Goal: Task Accomplishment & Management: Complete application form

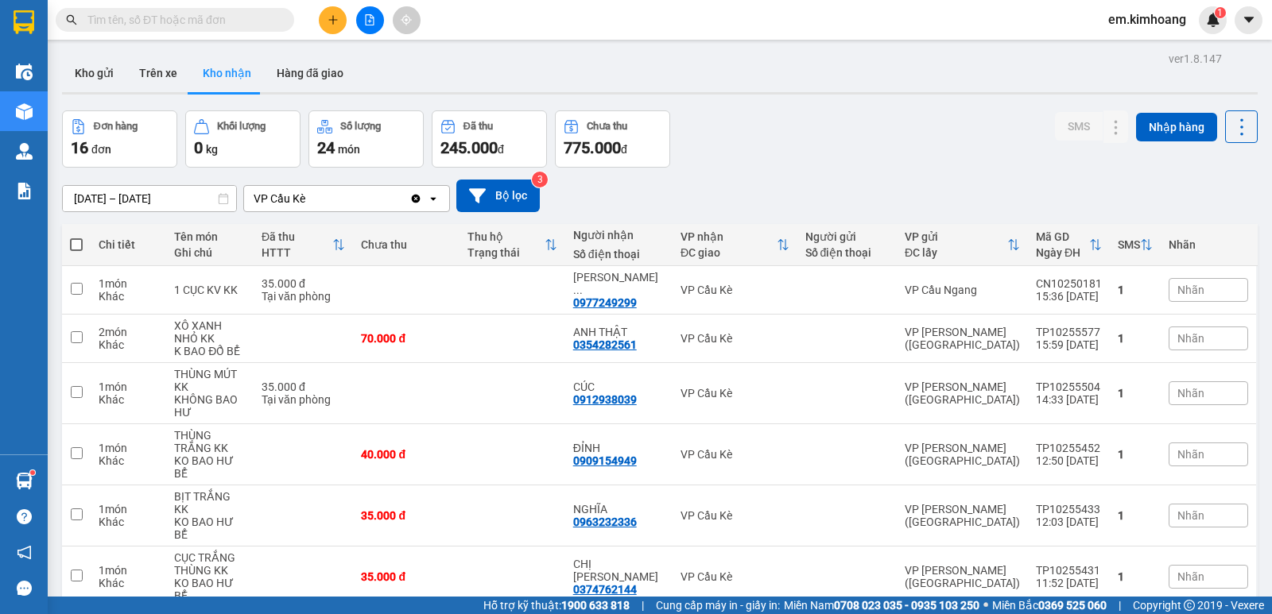
scroll to position [477, 0]
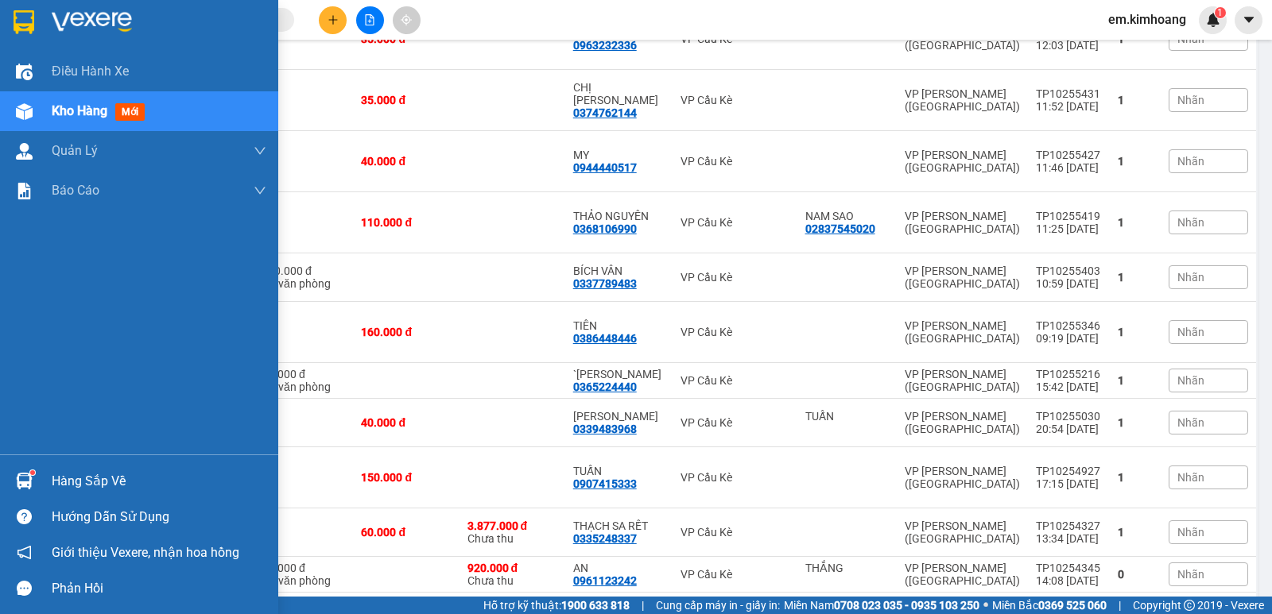
click at [87, 480] on div "Hàng sắp về" at bounding box center [159, 482] width 215 height 24
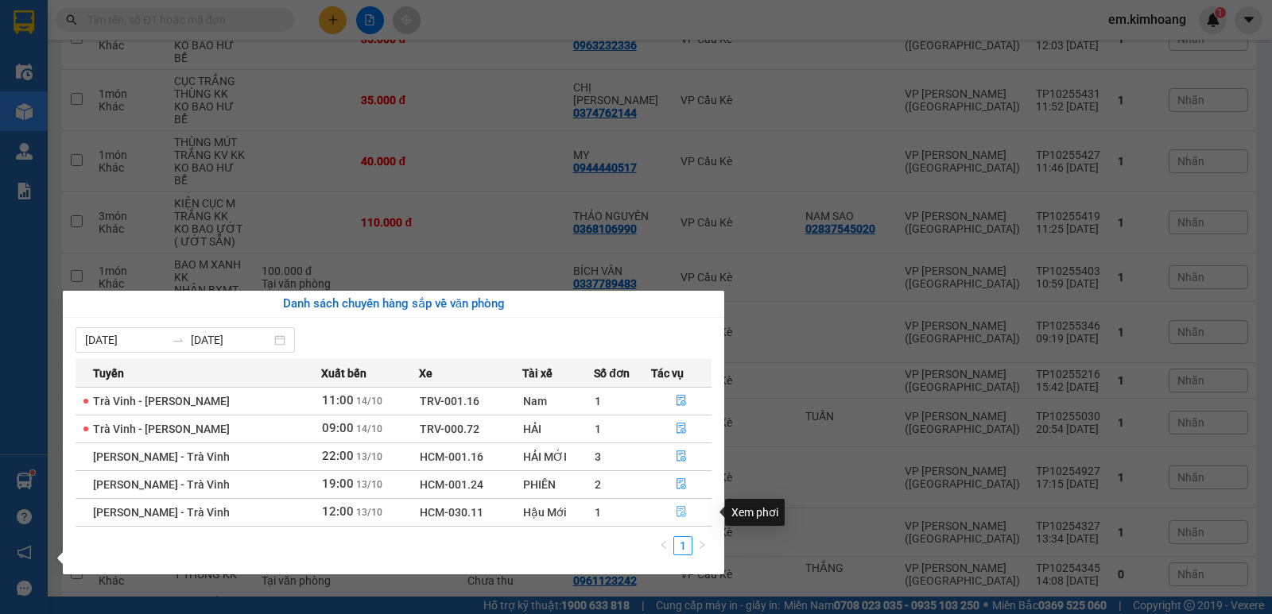
click at [684, 505] on button "button" at bounding box center [681, 512] width 59 height 25
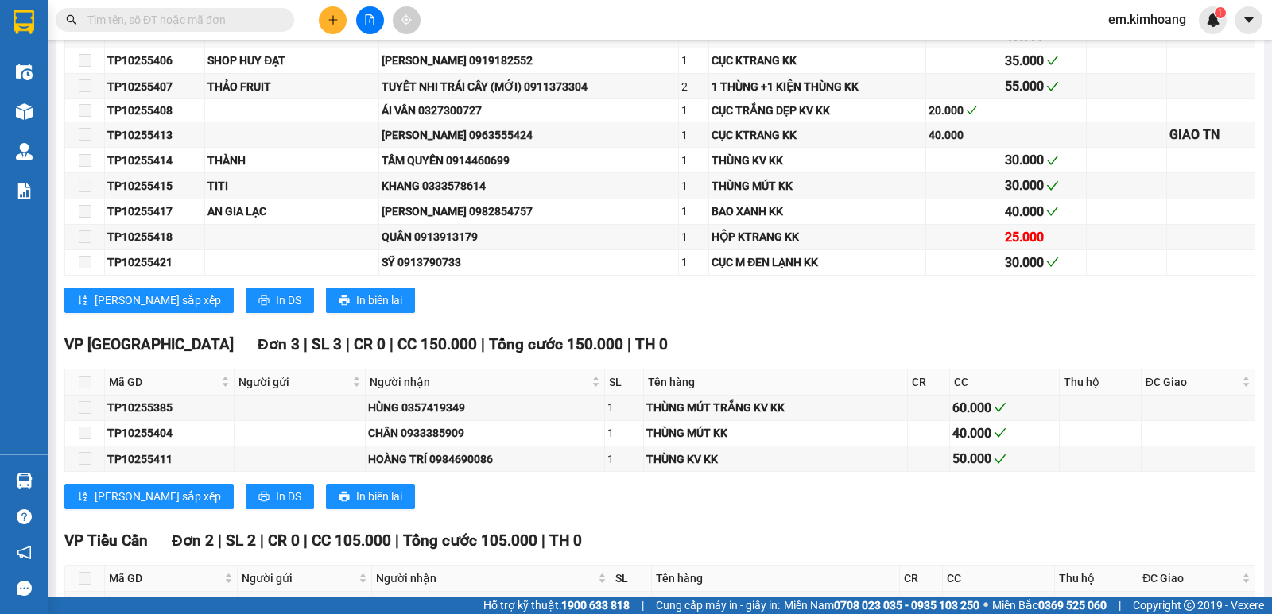
scroll to position [1522, 0]
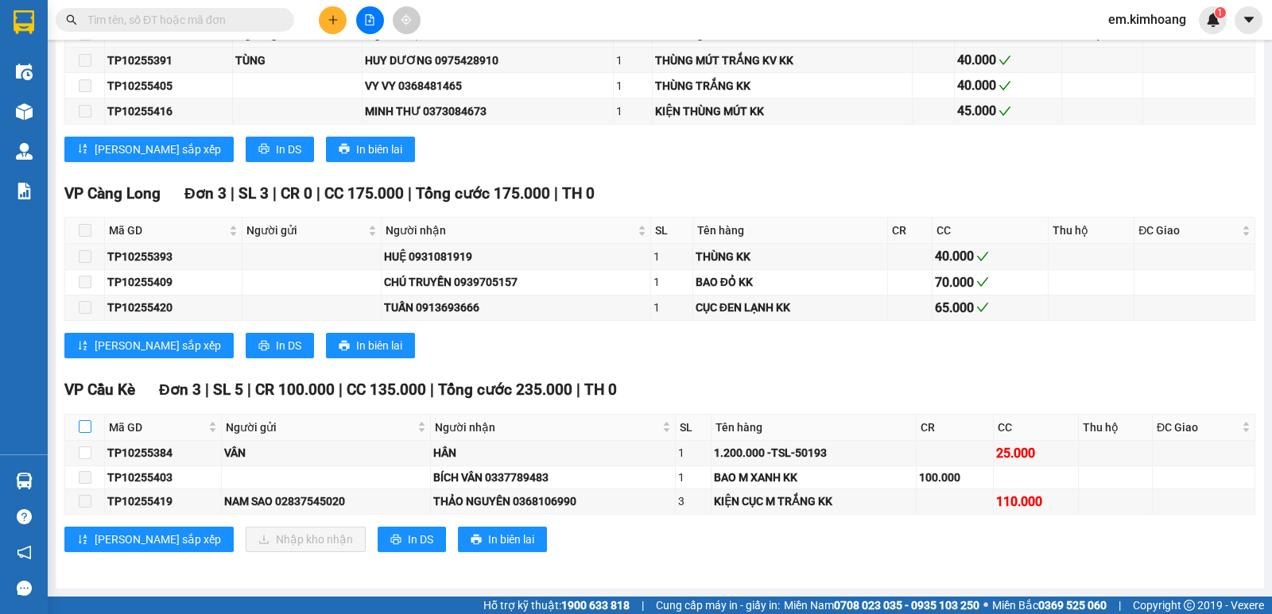
click at [85, 428] on input "checkbox" at bounding box center [85, 427] width 13 height 13
checkbox input "true"
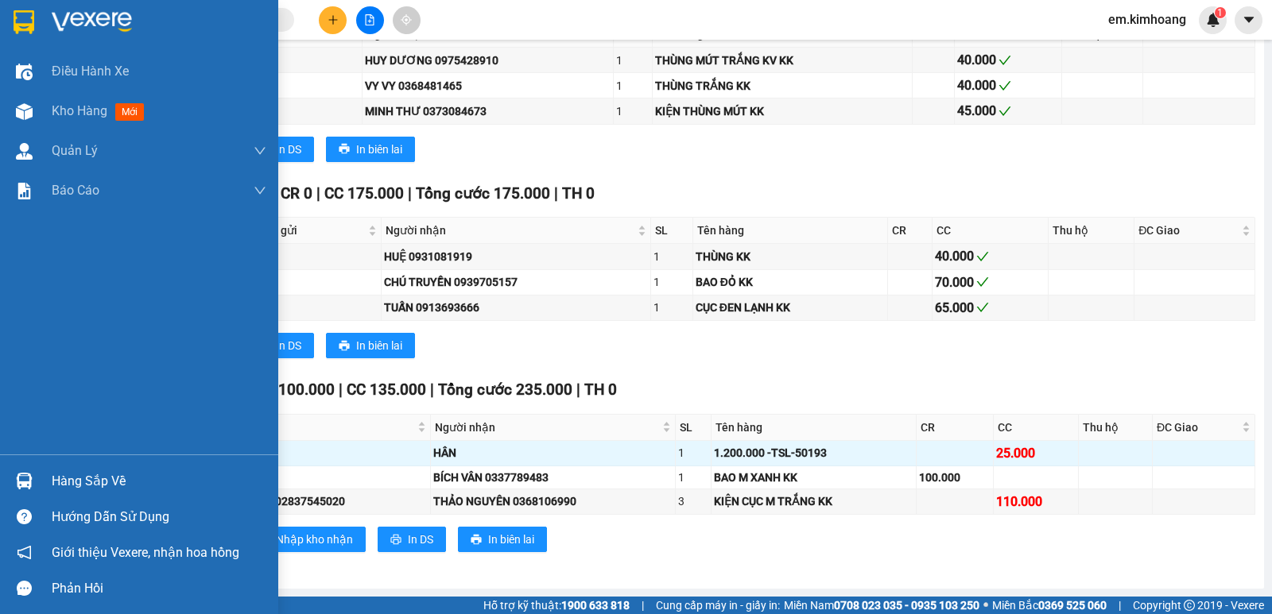
click at [51, 476] on div "Hàng sắp về" at bounding box center [139, 481] width 278 height 36
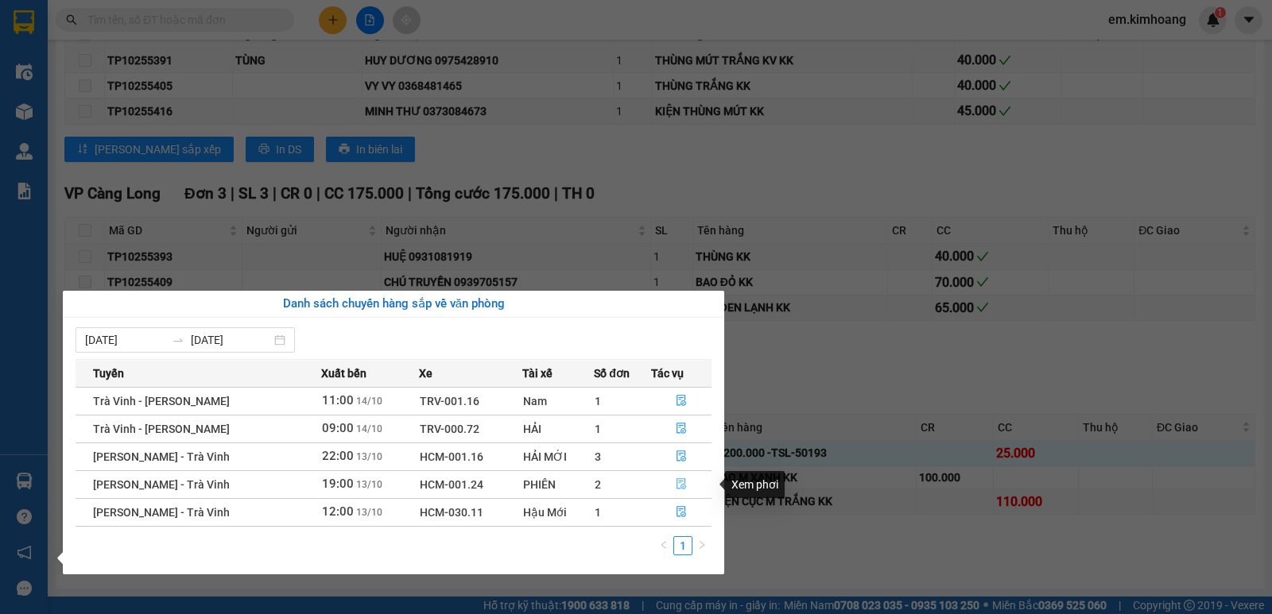
click at [682, 479] on icon "file-done" at bounding box center [681, 484] width 10 height 11
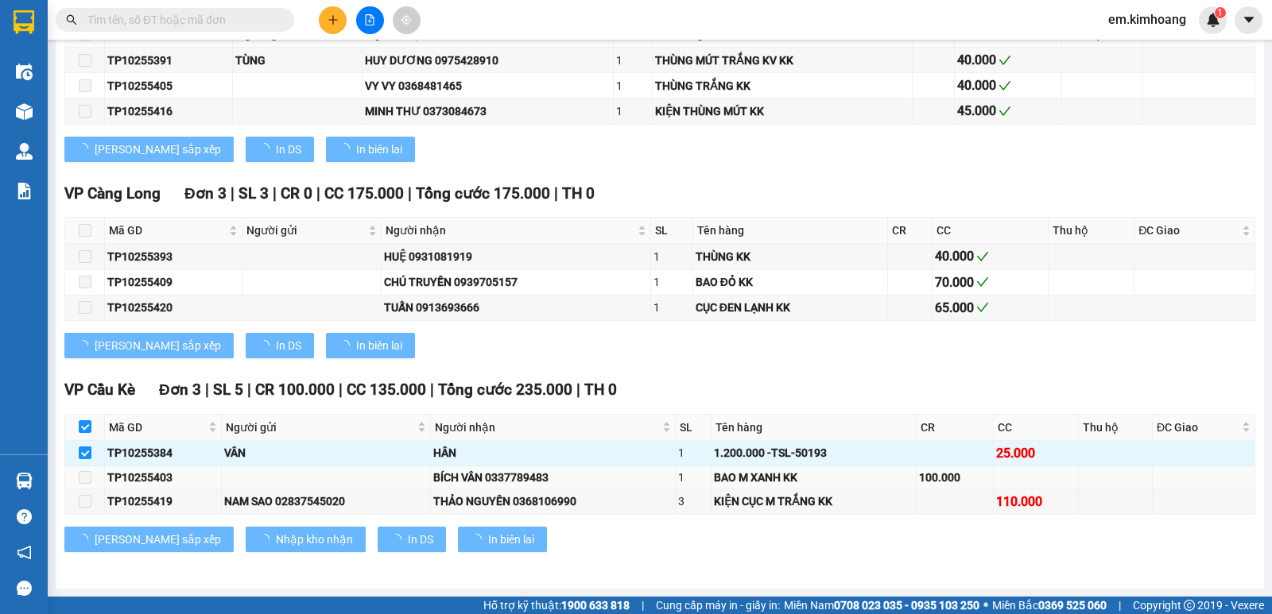
checkbox input "false"
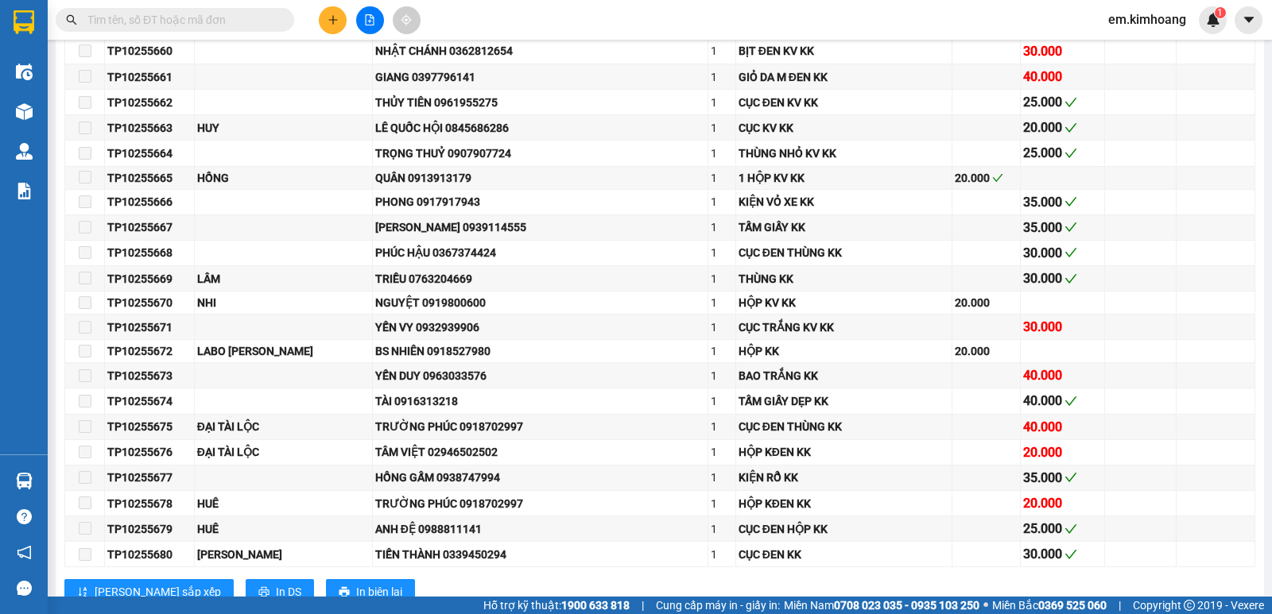
scroll to position [2728, 0]
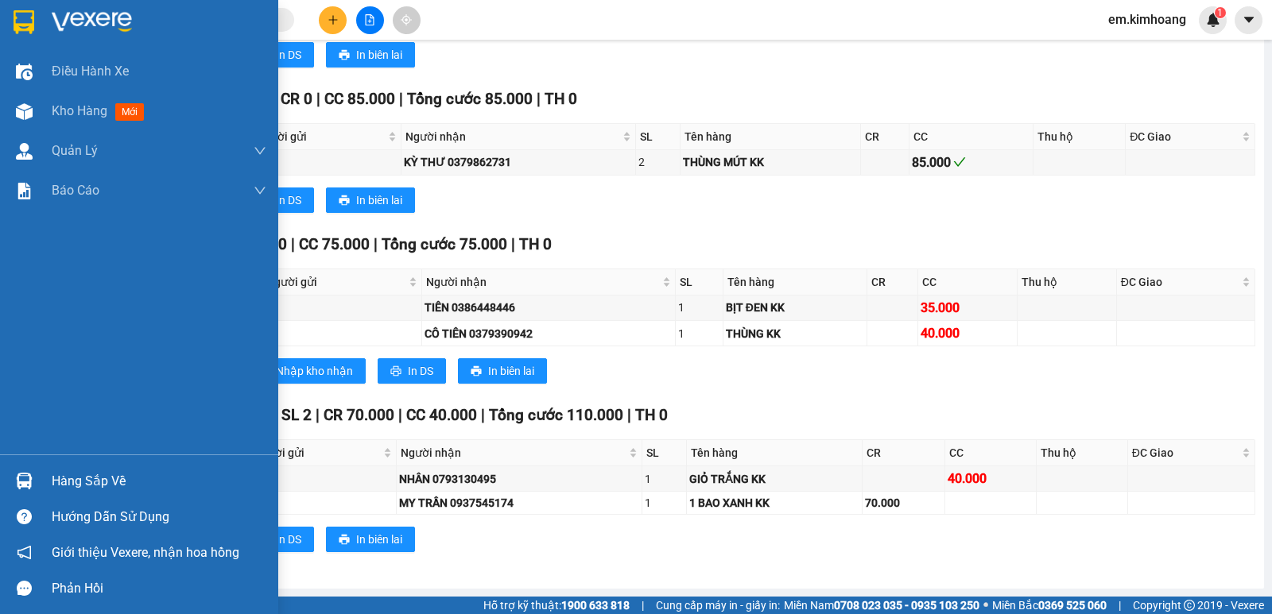
click at [94, 481] on div "Hàng sắp về" at bounding box center [159, 482] width 215 height 24
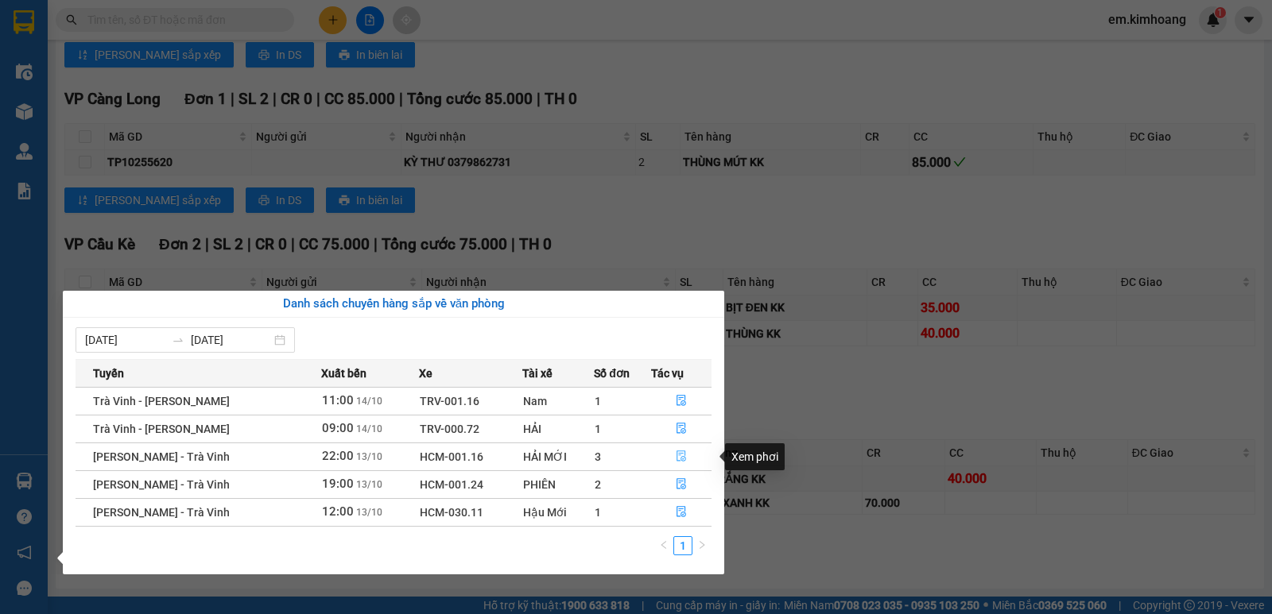
click at [684, 449] on button "button" at bounding box center [681, 456] width 59 height 25
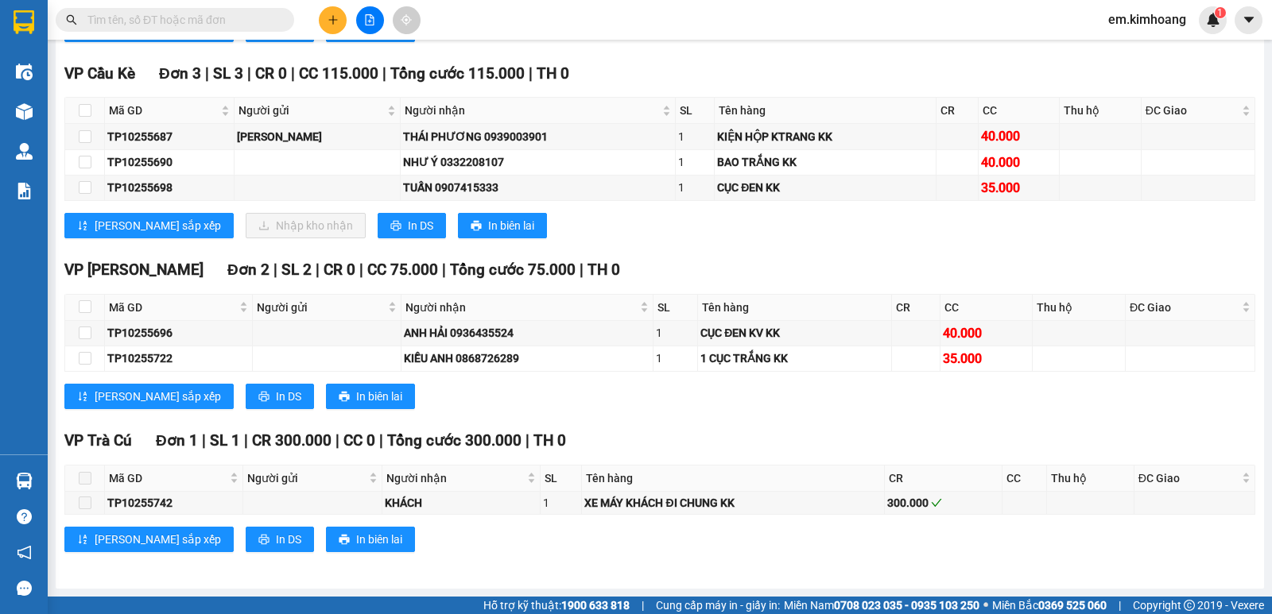
scroll to position [2527, 0]
click at [84, 110] on input "checkbox" at bounding box center [85, 110] width 13 height 13
checkbox input "true"
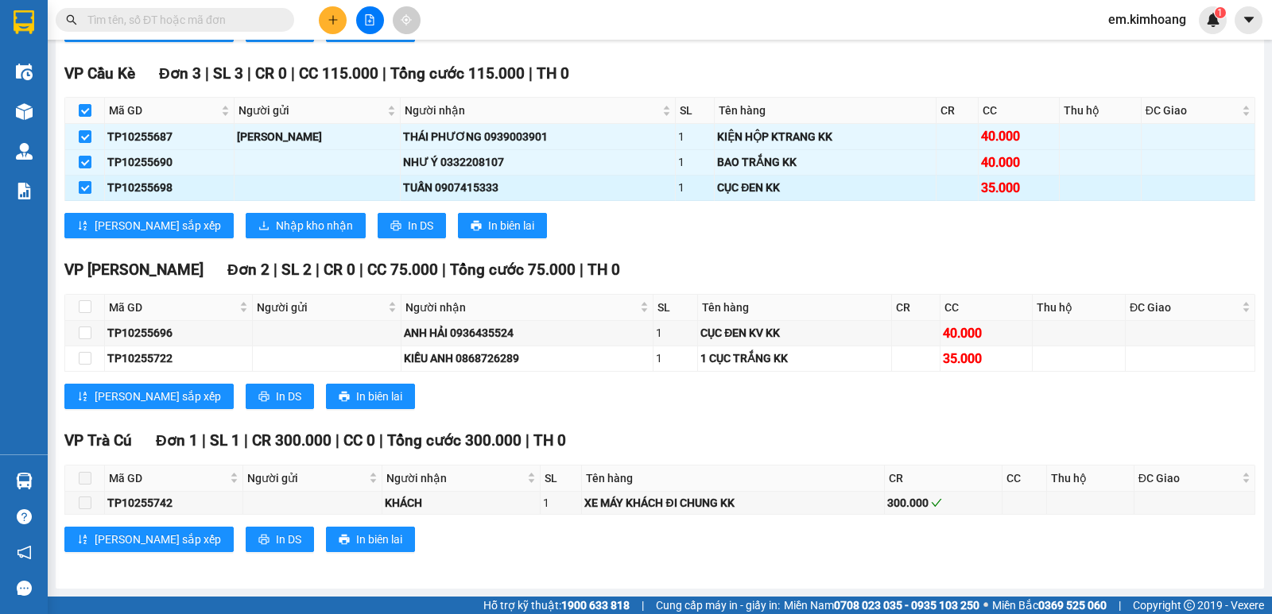
click at [87, 184] on input "checkbox" at bounding box center [85, 187] width 13 height 13
checkbox input "false"
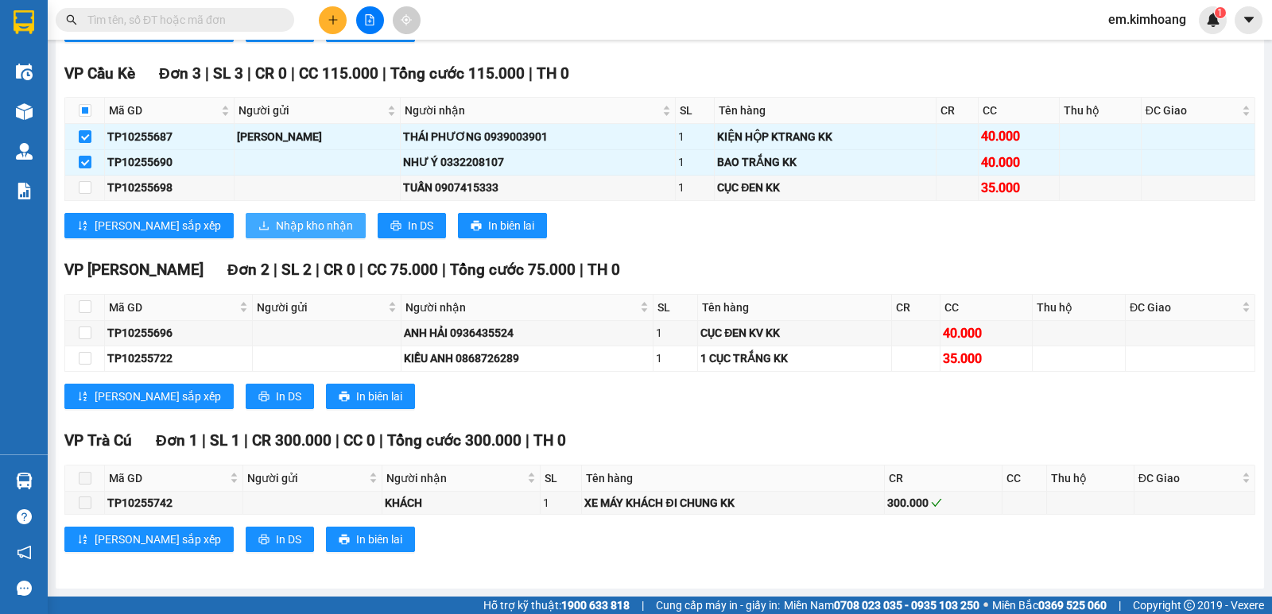
click at [276, 227] on span "Nhập kho nhận" at bounding box center [314, 225] width 77 height 17
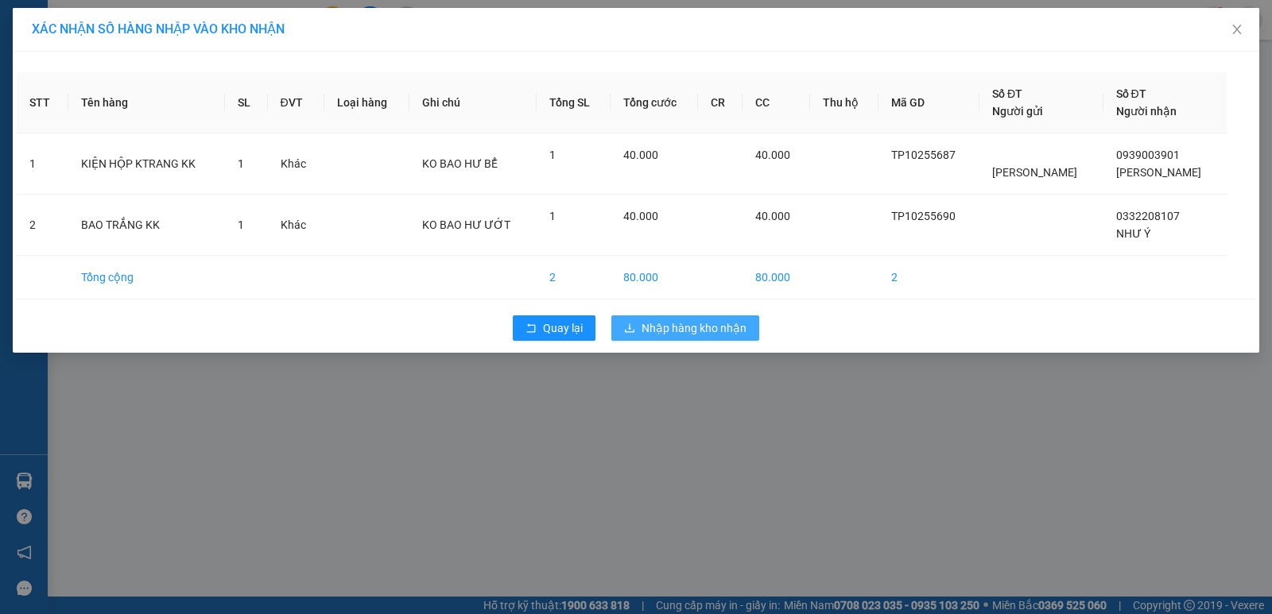
click at [711, 321] on span "Nhập hàng kho nhận" at bounding box center [694, 328] width 105 height 17
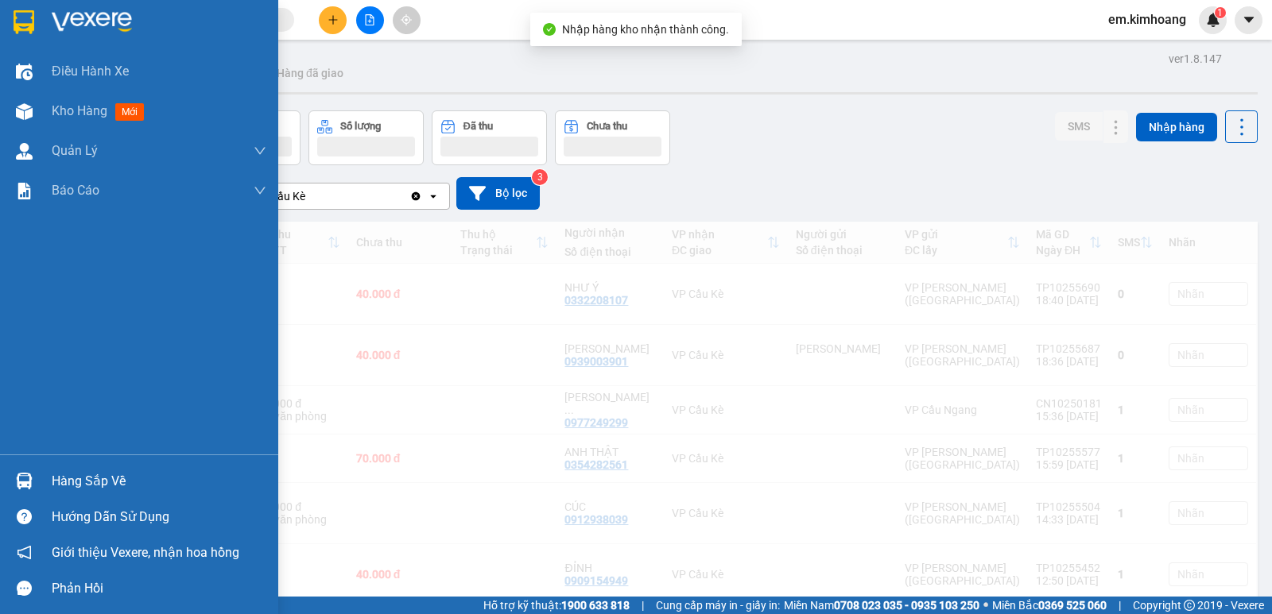
click at [35, 482] on div at bounding box center [24, 481] width 28 height 28
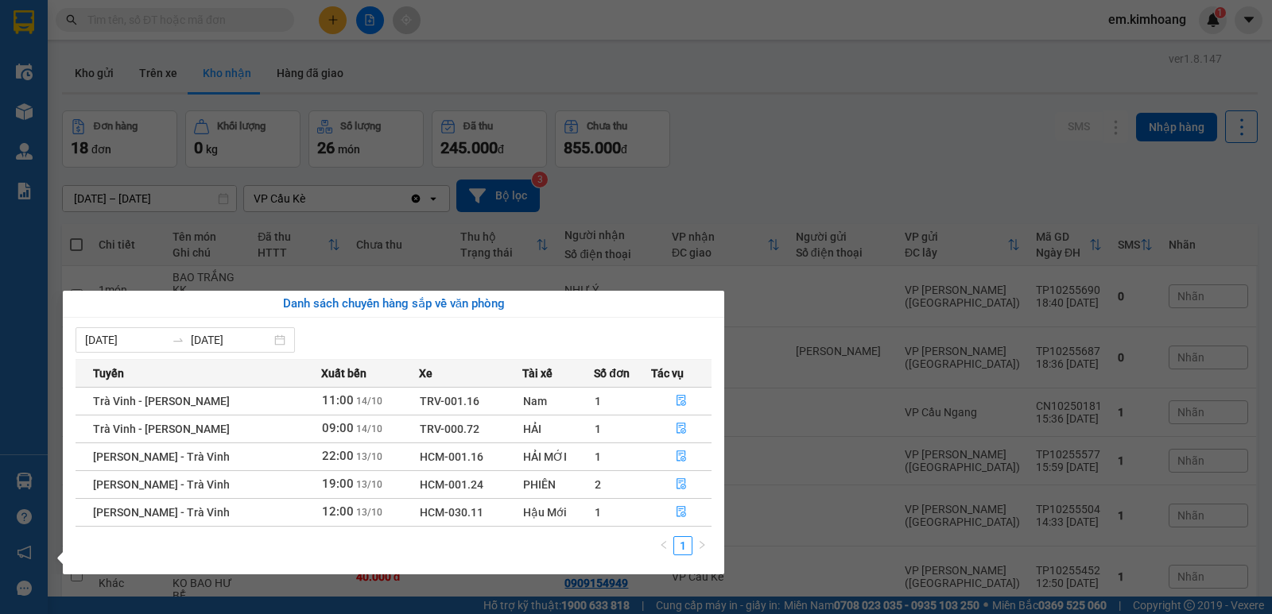
click at [0, 213] on div "Điều hành xe Kho hàng mới Quản [PERSON_NAME] lý chuyến Quản lý khách hàng mới B…" at bounding box center [24, 307] width 48 height 614
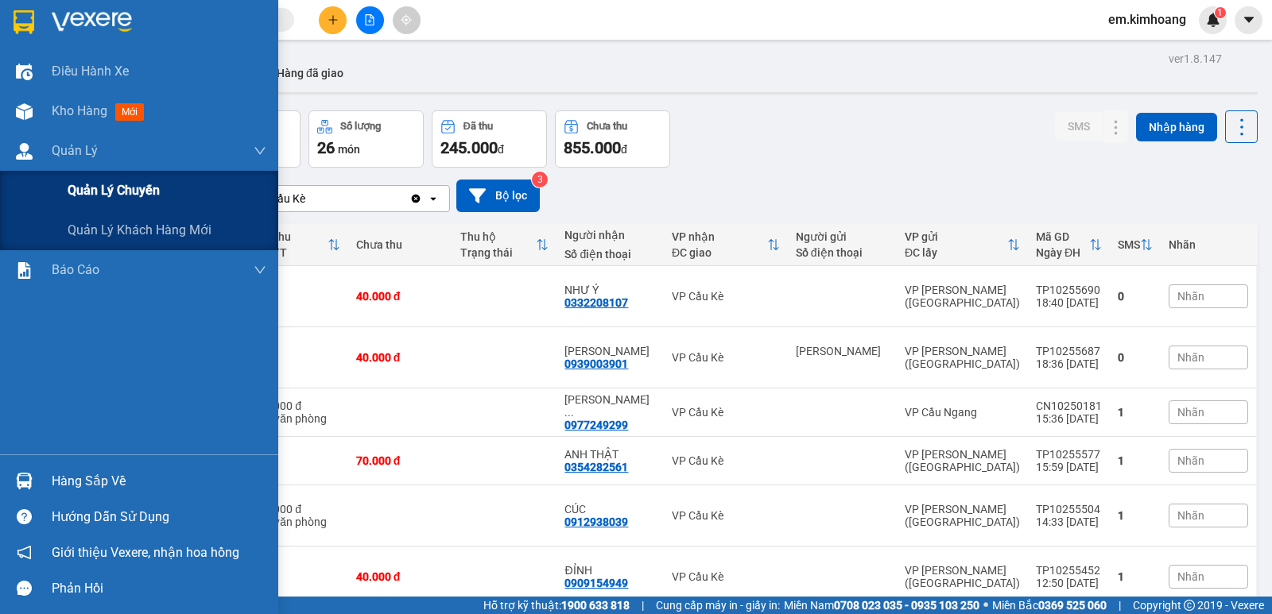
drag, startPoint x: 0, startPoint y: 210, endPoint x: 11, endPoint y: 179, distance: 32.9
click at [11, 182] on div "Quản lý chuyến" at bounding box center [139, 191] width 278 height 40
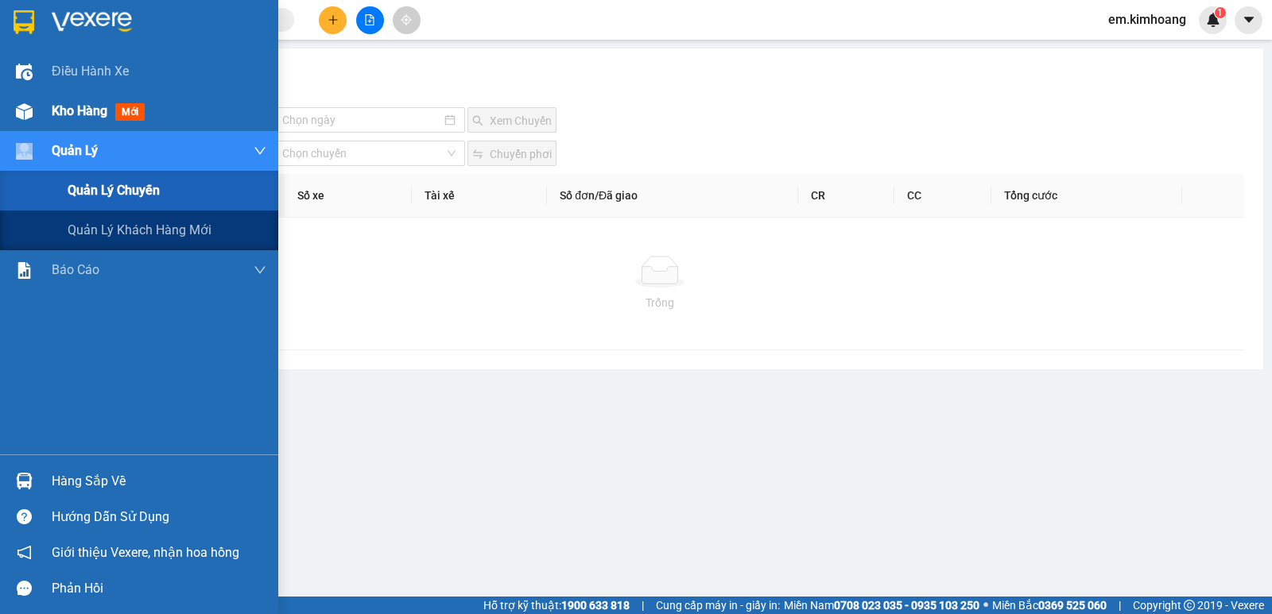
drag, startPoint x: 67, startPoint y: 146, endPoint x: 155, endPoint y: 98, distance: 100.7
click at [138, 106] on div "Điều hành xe Kho hàng mới Quản [PERSON_NAME] lý chuyến Quản lý khách hàng mới B…" at bounding box center [139, 253] width 278 height 403
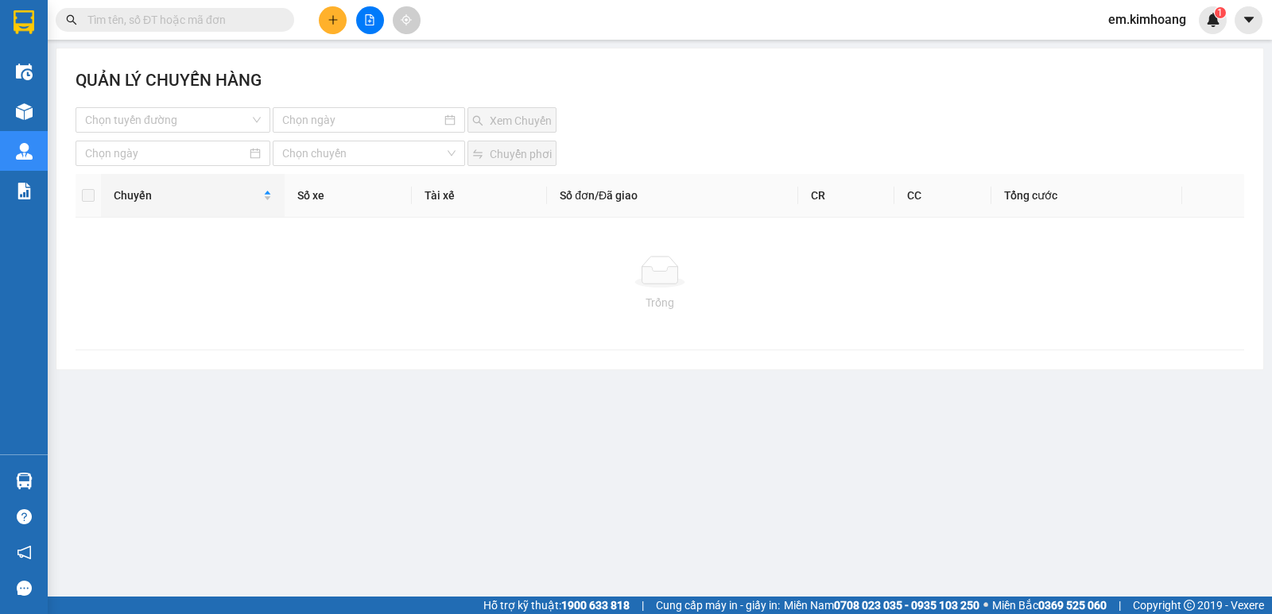
drag, startPoint x: 445, startPoint y: 33, endPoint x: 629, endPoint y: 24, distance: 183.9
click at [525, 41] on section "Kết quả tìm kiếm ( 0 ) Bộ lọc No Data em.[PERSON_NAME] 1 Điều hành xe Kho hàng …" at bounding box center [636, 307] width 1272 height 614
click at [686, 23] on div "Kết quả tìm kiếm ( 0 ) Bộ lọc No Data em.kimhoang 1" at bounding box center [636, 20] width 1272 height 40
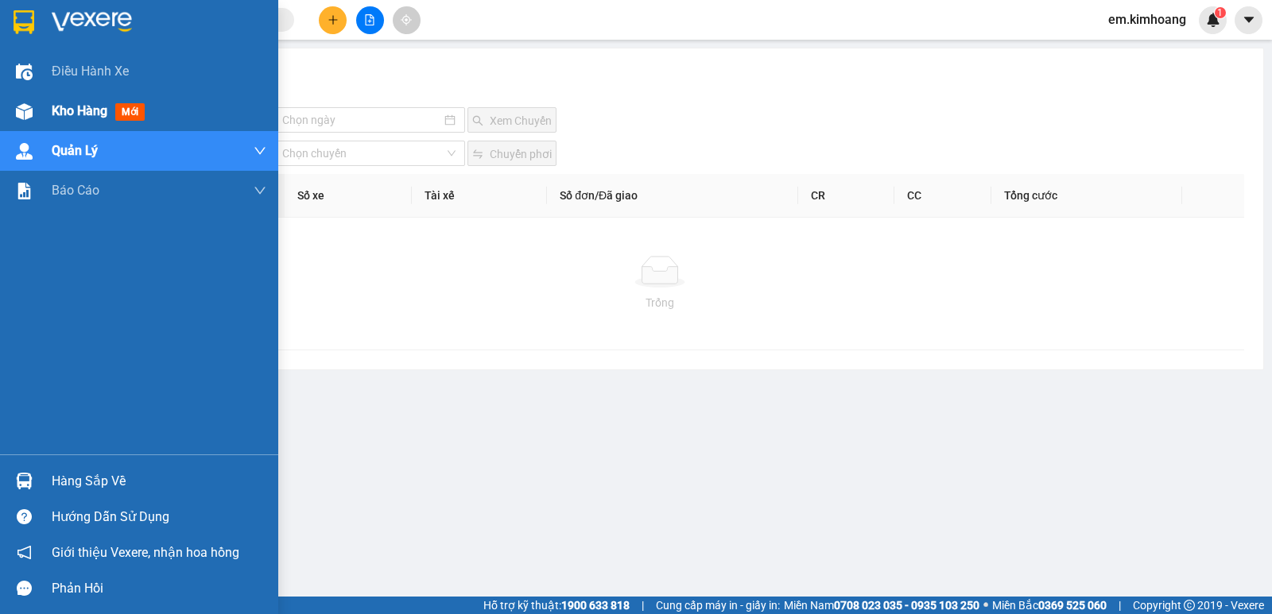
drag, startPoint x: 68, startPoint y: 105, endPoint x: 362, endPoint y: 1, distance: 312.8
click at [71, 105] on span "Kho hàng" at bounding box center [80, 110] width 56 height 15
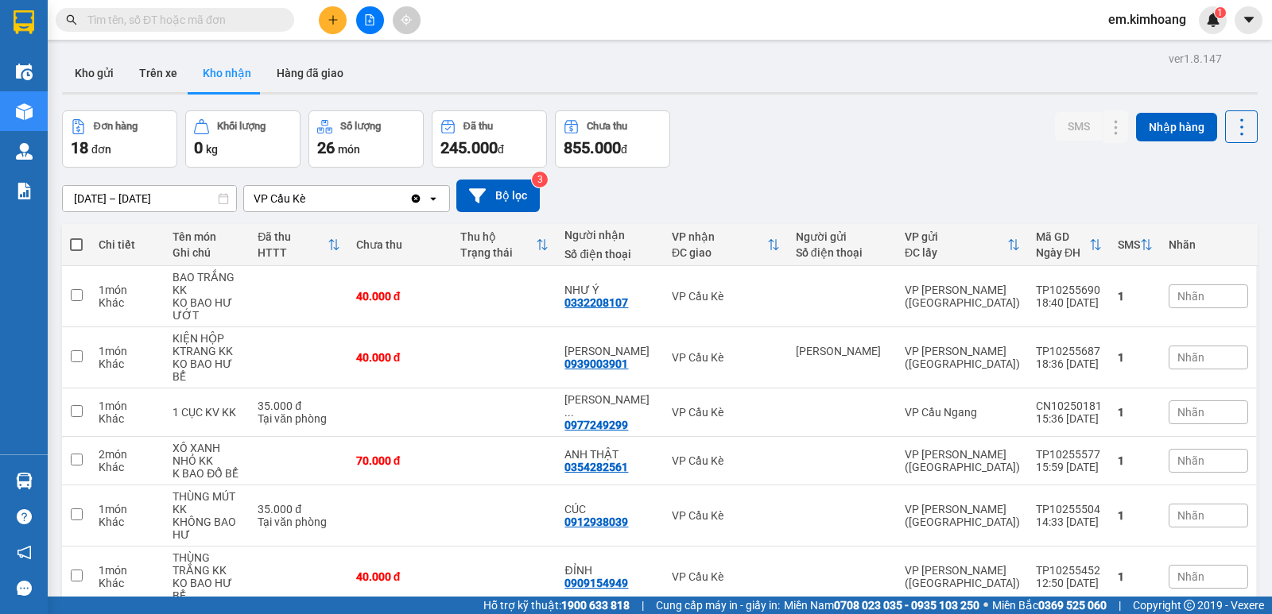
click at [331, 21] on icon "plus" at bounding box center [333, 19] width 11 height 11
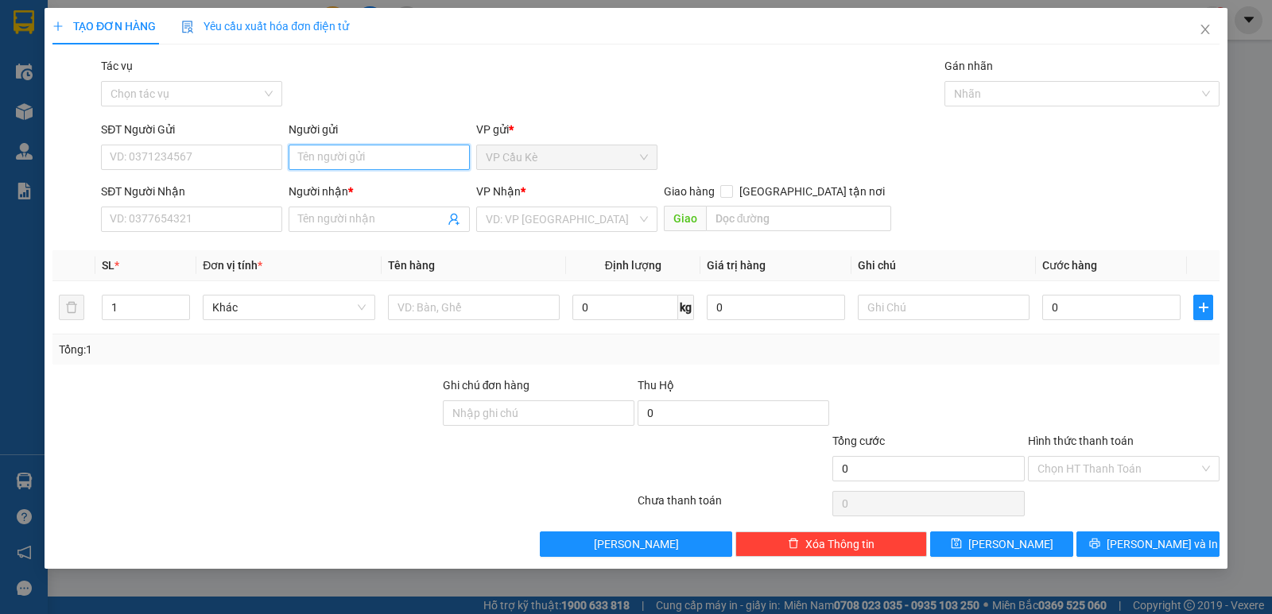
click at [401, 161] on input "Người gửi" at bounding box center [379, 157] width 181 height 25
type input "U"
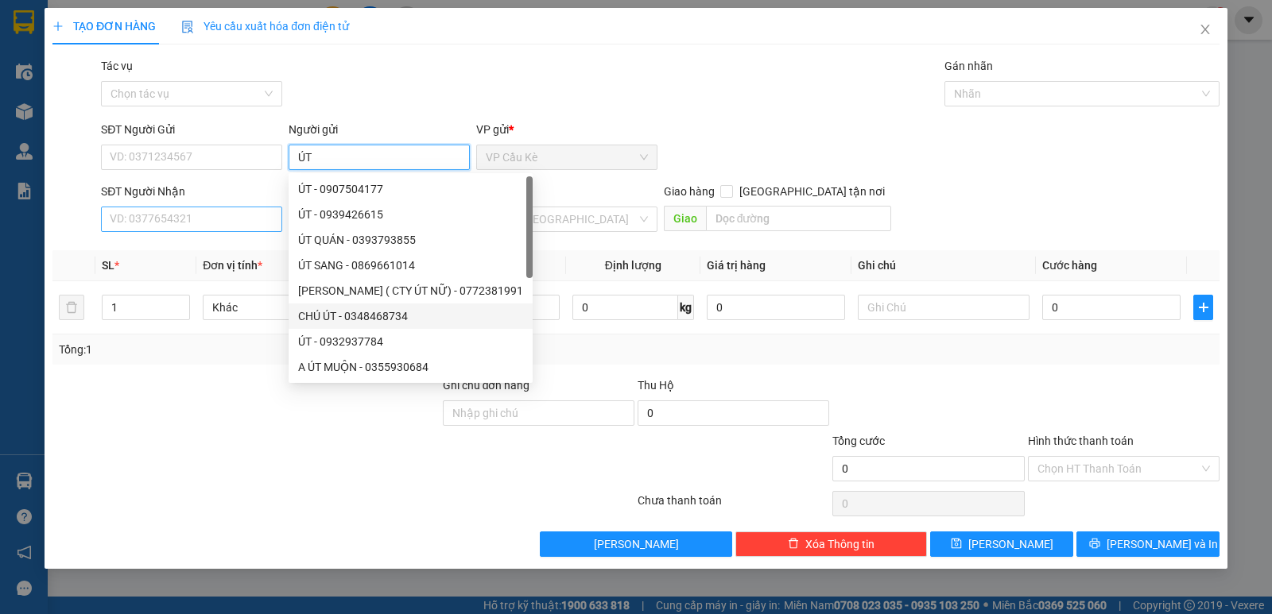
type input "ÚT"
click at [215, 218] on input "SĐT Người Nhận" at bounding box center [191, 219] width 181 height 25
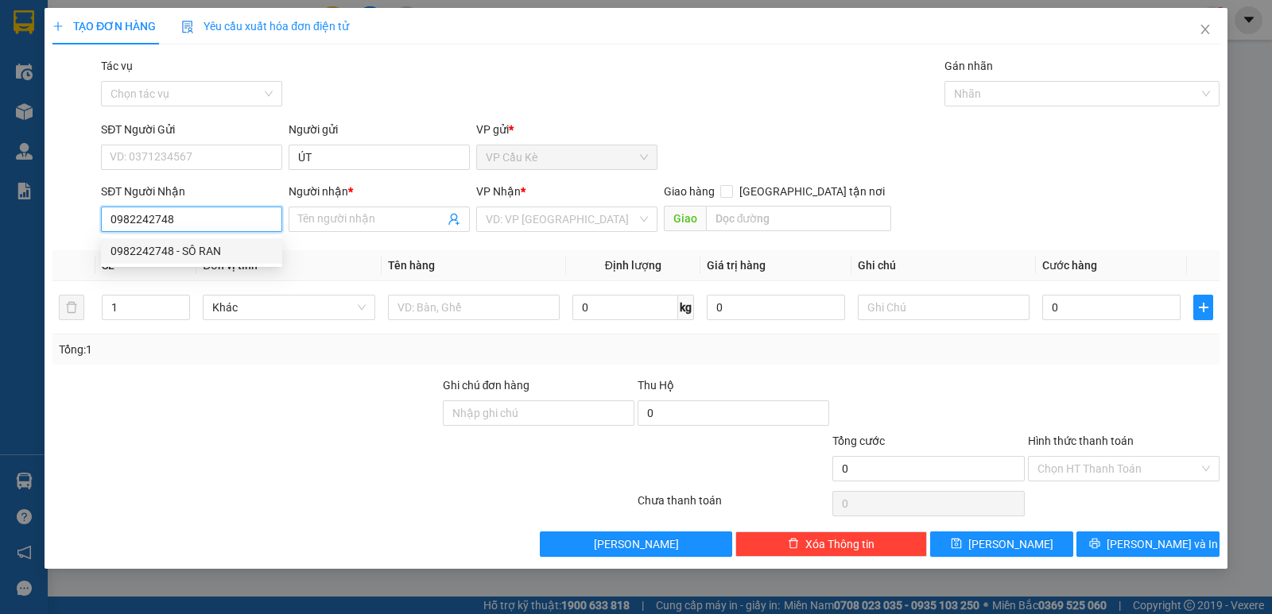
type input "0982242748"
click at [258, 235] on body "Kết quả tìm kiếm ( 0 ) Bộ lọc No Data em.[PERSON_NAME] 1 Điều hành xe Kho hàng …" at bounding box center [636, 307] width 1272 height 614
click at [238, 220] on input "0982242748" at bounding box center [191, 219] width 181 height 25
click at [238, 222] on input "0982242748" at bounding box center [191, 219] width 181 height 25
click at [243, 250] on div "0982242748 - SÔ RAN" at bounding box center [191, 250] width 162 height 17
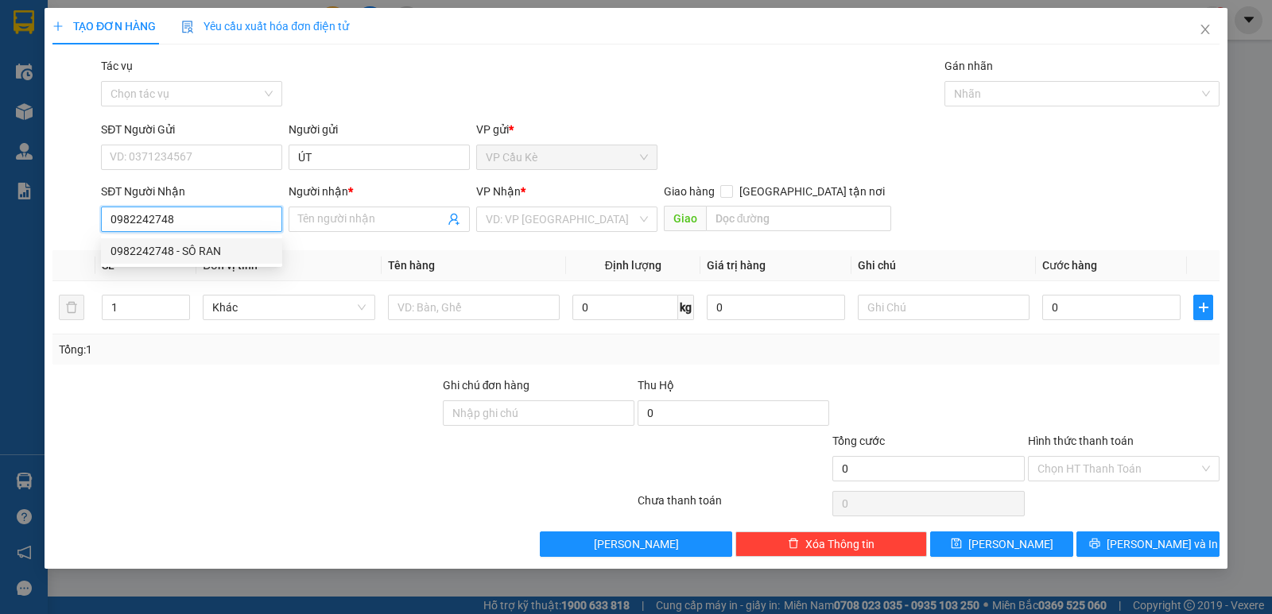
type input "SÔ RAN"
type input "50.000"
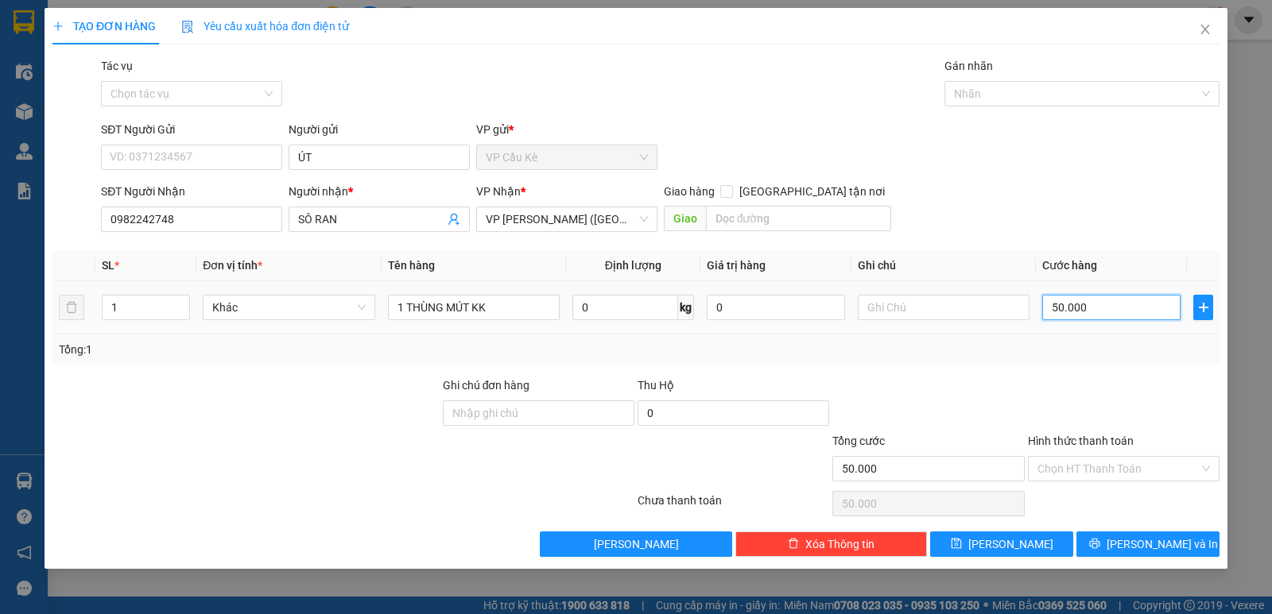
click at [1126, 316] on input "50.000" at bounding box center [1111, 307] width 138 height 25
type input "0"
type input "6"
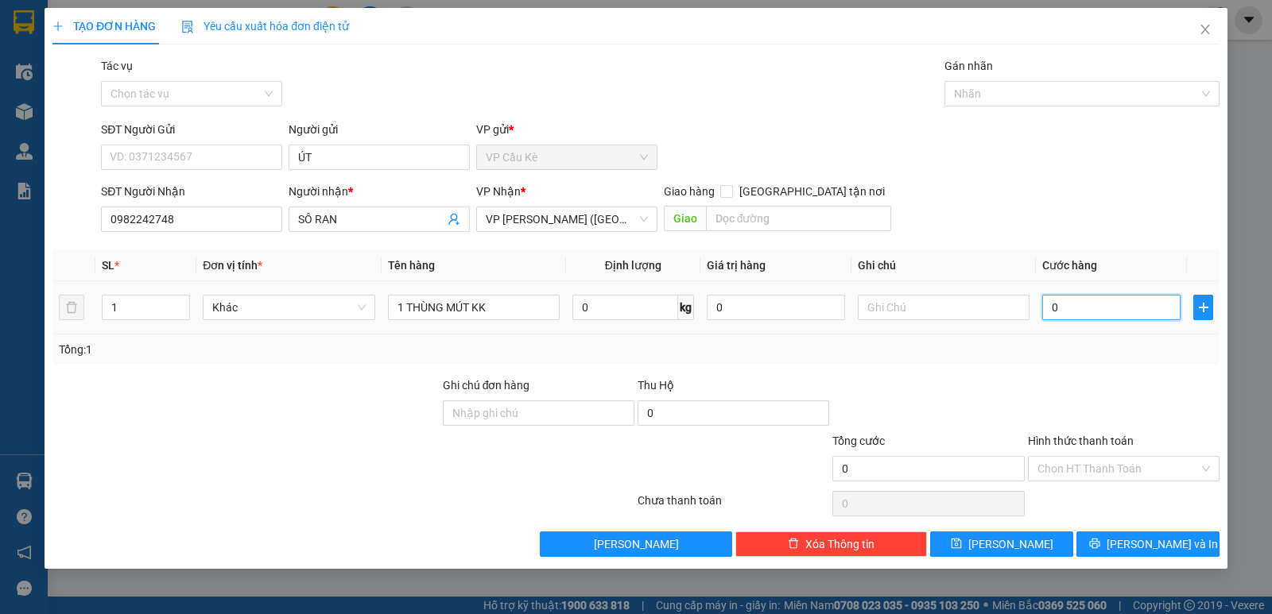
type input "6"
type input "06"
type input "60"
type input "060"
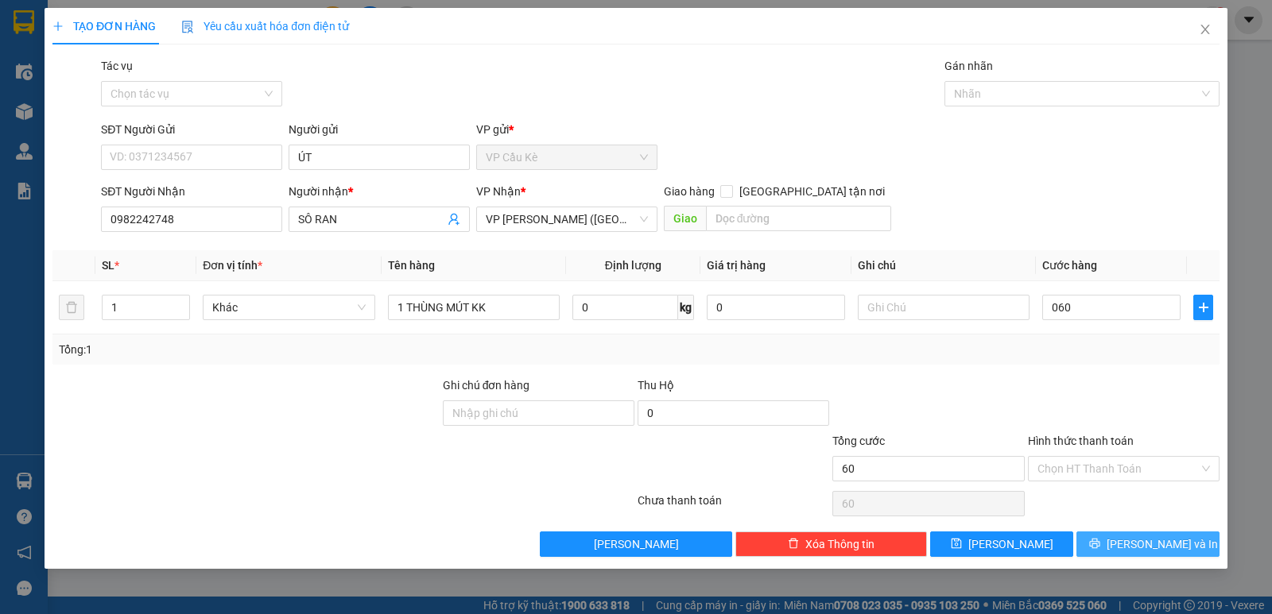
click at [1114, 554] on button "[PERSON_NAME] và In" at bounding box center [1147, 544] width 143 height 25
type input "60.000"
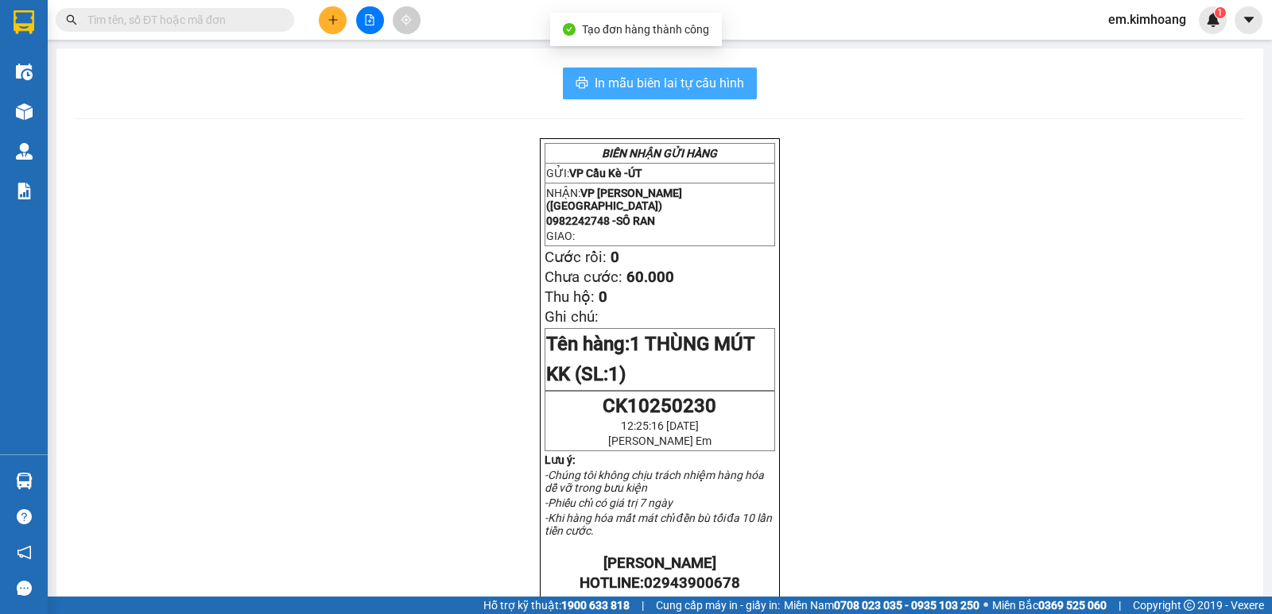
click at [661, 76] on span "In mẫu biên lai tự cấu hình" at bounding box center [669, 83] width 149 height 20
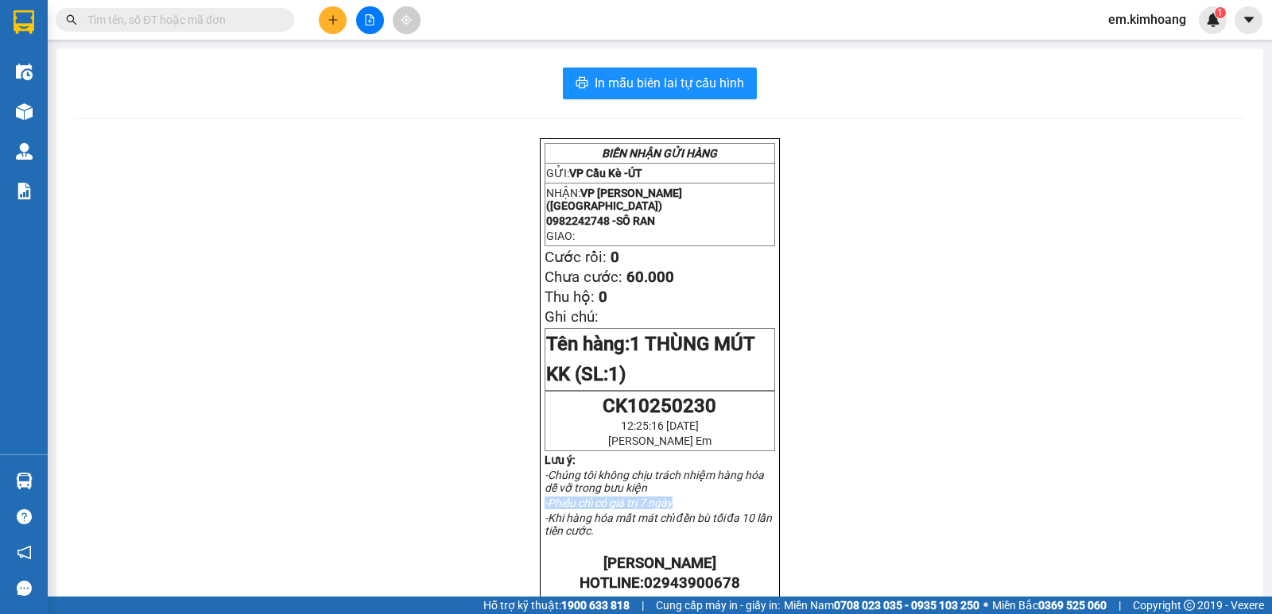
drag, startPoint x: 754, startPoint y: 521, endPoint x: 631, endPoint y: 431, distance: 153.0
click at [665, 459] on div "BIÊN NHẬN GỬI HÀNG GỬI: VP Cầu Kè - ÚT NHẬN: VP [PERSON_NAME] (Hàng) 0982242748…" at bounding box center [660, 368] width 240 height 461
drag, startPoint x: 599, startPoint y: 423, endPoint x: 587, endPoint y: 421, distance: 12.0
click at [591, 417] on p "CK10250230" at bounding box center [659, 406] width 227 height 22
click at [540, 384] on div "BIÊN NHẬN GỬI HÀNG GỬI: VP Cầu Kè - ÚT NHẬN: VP [PERSON_NAME] (Hàng) 0982242748…" at bounding box center [660, 368] width 240 height 461
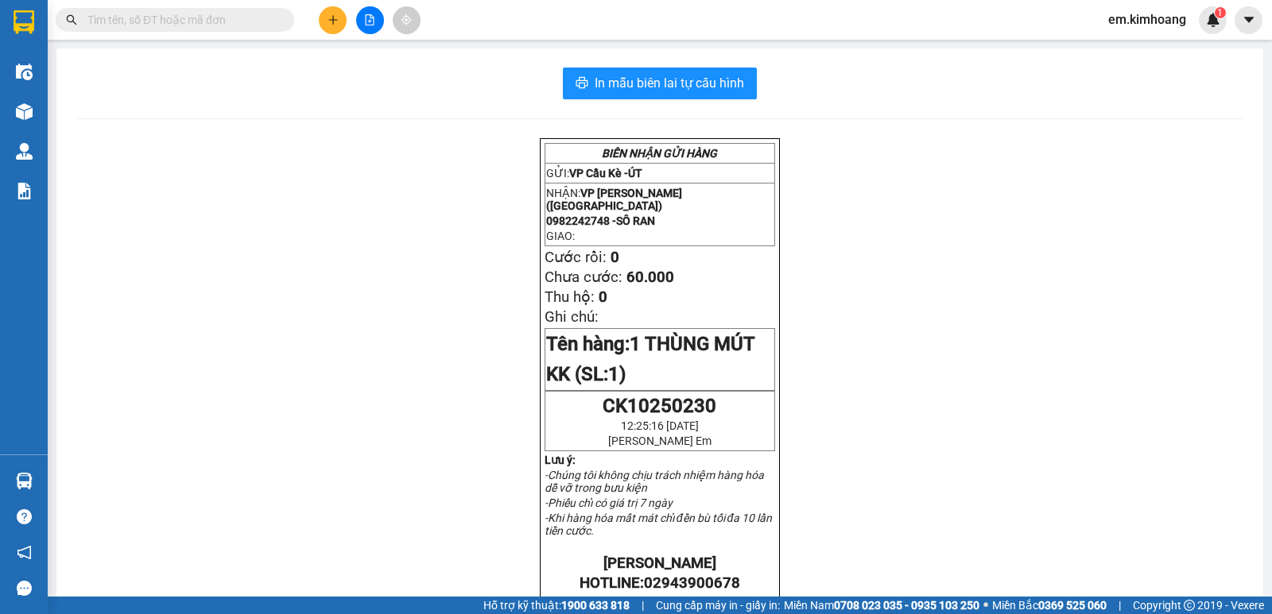
drag, startPoint x: 535, startPoint y: 383, endPoint x: 528, endPoint y: 368, distance: 16.7
click at [540, 380] on div "BIÊN NHẬN GỬI HÀNG GỬI: VP Cầu Kè - ÚT NHẬN: VP [PERSON_NAME] (Hàng) 0982242748…" at bounding box center [660, 368] width 240 height 461
drag, startPoint x: 526, startPoint y: 366, endPoint x: 497, endPoint y: 236, distance: 133.6
click at [521, 347] on div "BIÊN NHẬN GỬI HÀNG GỬI: VP Cầu Kè - ÚT NHẬN: VP [PERSON_NAME] (Hàng) 0982242748…" at bounding box center [660, 590] width 1169 height 904
click at [493, 228] on div "BIÊN NHẬN GỬI HÀNG GỬI: VP Cầu Kè - ÚT NHẬN: VP [PERSON_NAME] (Hàng) 0982242748…" at bounding box center [660, 590] width 1169 height 904
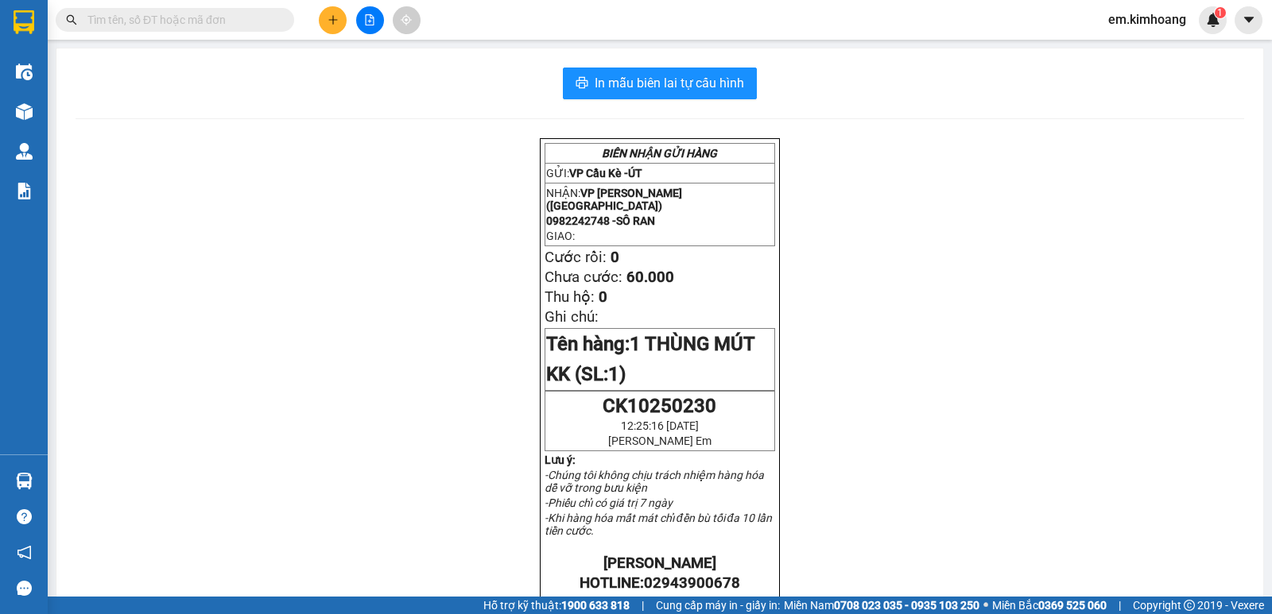
drag, startPoint x: 473, startPoint y: 215, endPoint x: 473, endPoint y: 200, distance: 15.1
click at [473, 213] on div "BIÊN NHẬN GỬI HÀNG GỬI: VP Cầu Kè - ÚT NHẬN: VP [PERSON_NAME] (Hàng) 0982242748…" at bounding box center [660, 590] width 1169 height 904
click at [473, 196] on div "BIÊN NHẬN GỬI HÀNG GỬI: VP Cầu Kè - ÚT NHẬN: VP [PERSON_NAME] (Hàng) 0982242748…" at bounding box center [660, 590] width 1169 height 904
click at [473, 195] on div "BIÊN NHẬN GỬI HÀNG GỬI: VP Cầu Kè - ÚT NHẬN: VP [PERSON_NAME] (Hàng) 0982242748…" at bounding box center [660, 590] width 1169 height 904
drag, startPoint x: 473, startPoint y: 192, endPoint x: 486, endPoint y: 180, distance: 18.0
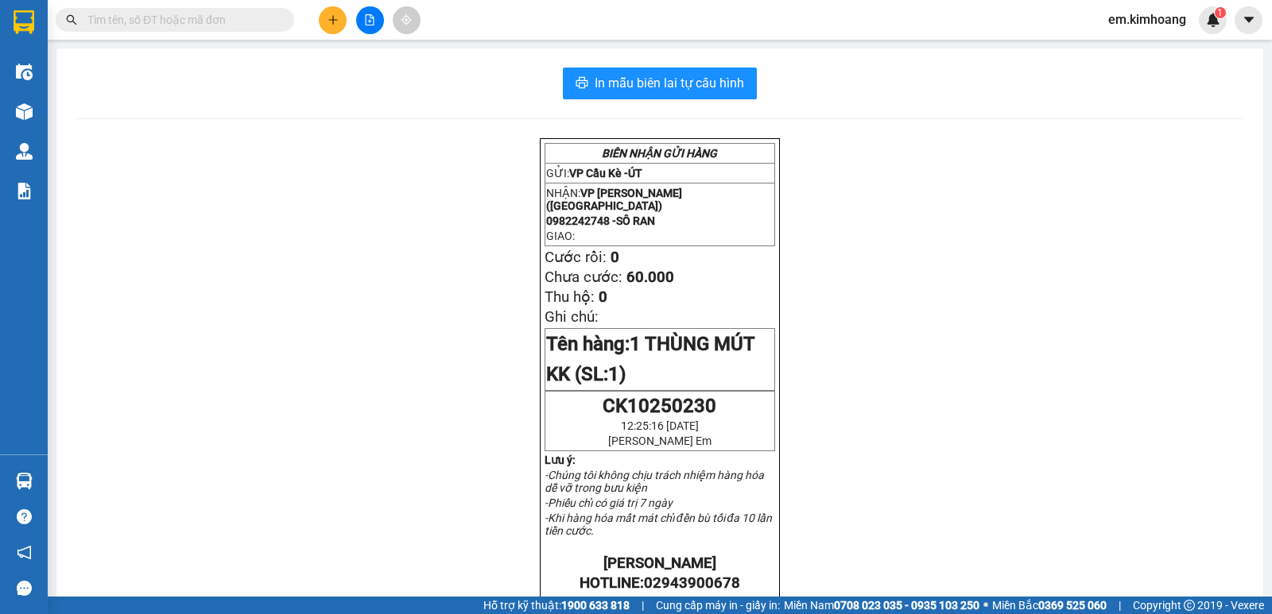
click at [482, 186] on div "BIÊN NHẬN GỬI HÀNG GỬI: VP Cầu Kè - ÚT NHẬN: VP [PERSON_NAME] (Hàng) 0982242748…" at bounding box center [660, 590] width 1169 height 904
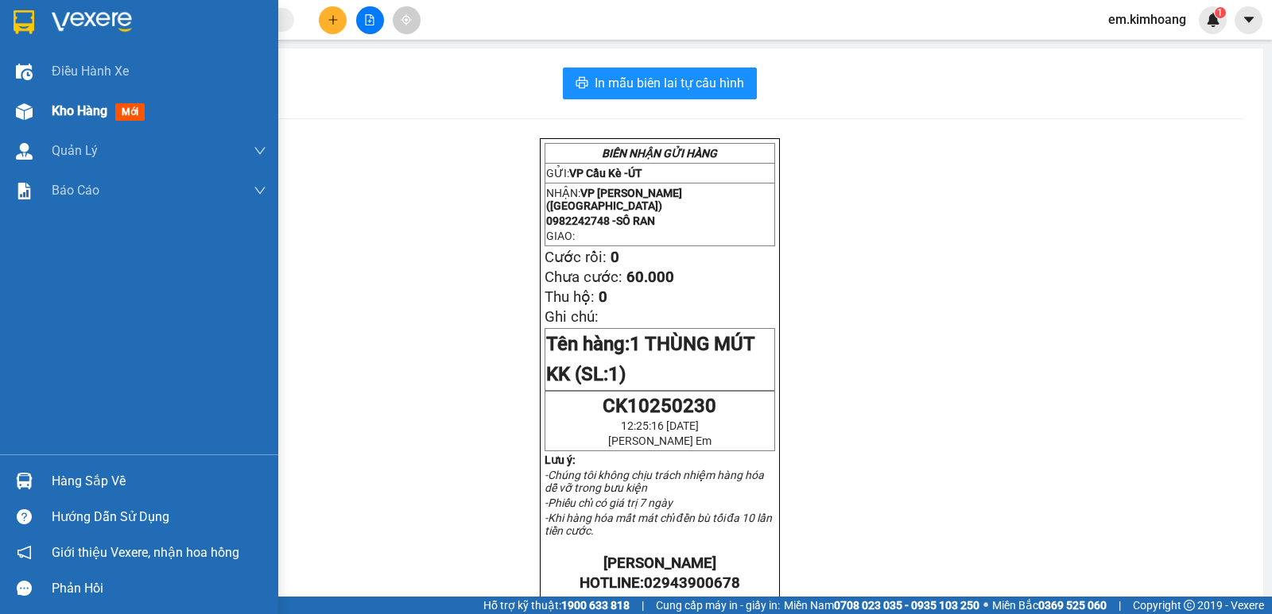
click at [66, 101] on div "Kho hàng mới" at bounding box center [101, 111] width 99 height 20
